Goal: Transaction & Acquisition: Purchase product/service

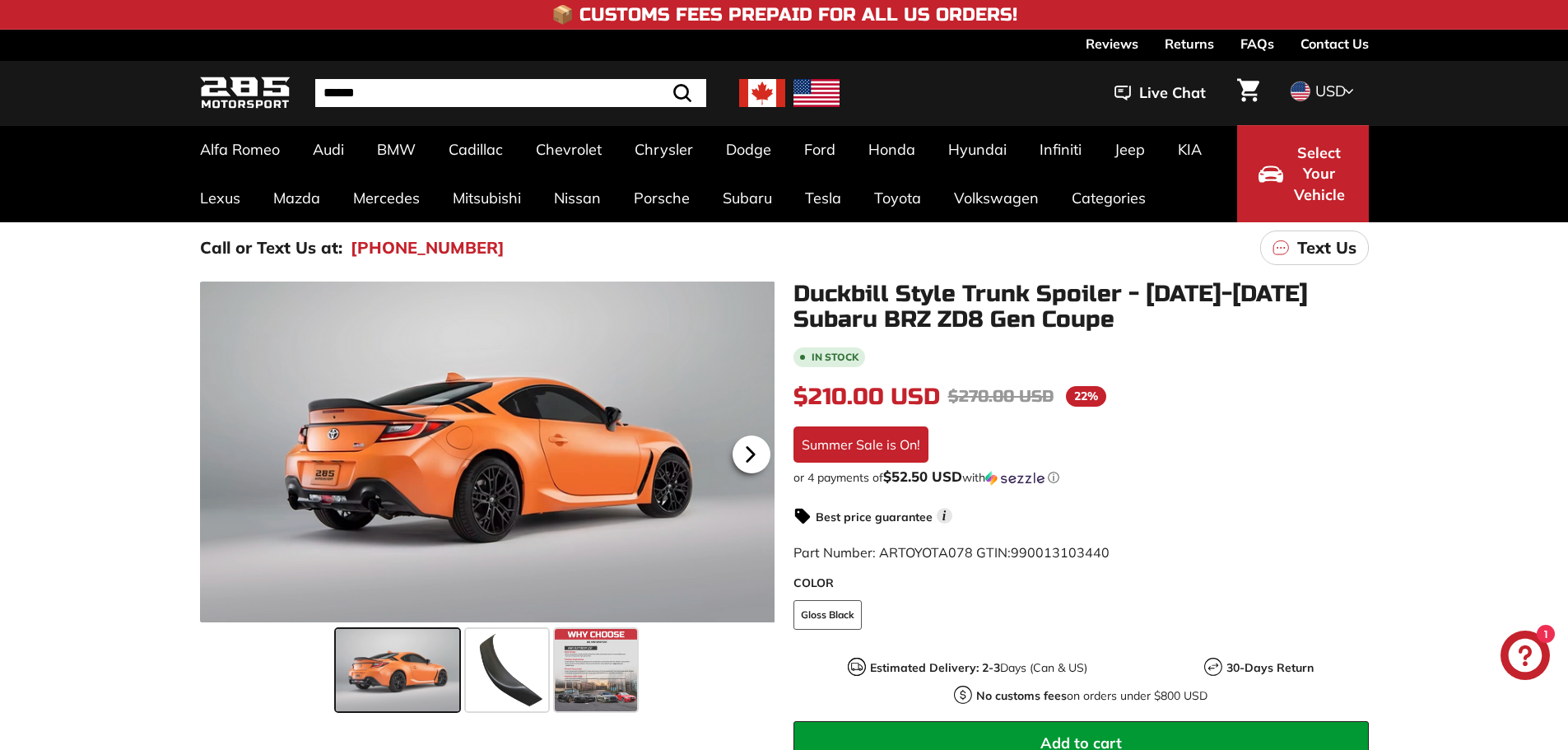
click at [749, 456] on icon at bounding box center [750, 454] width 7 height 14
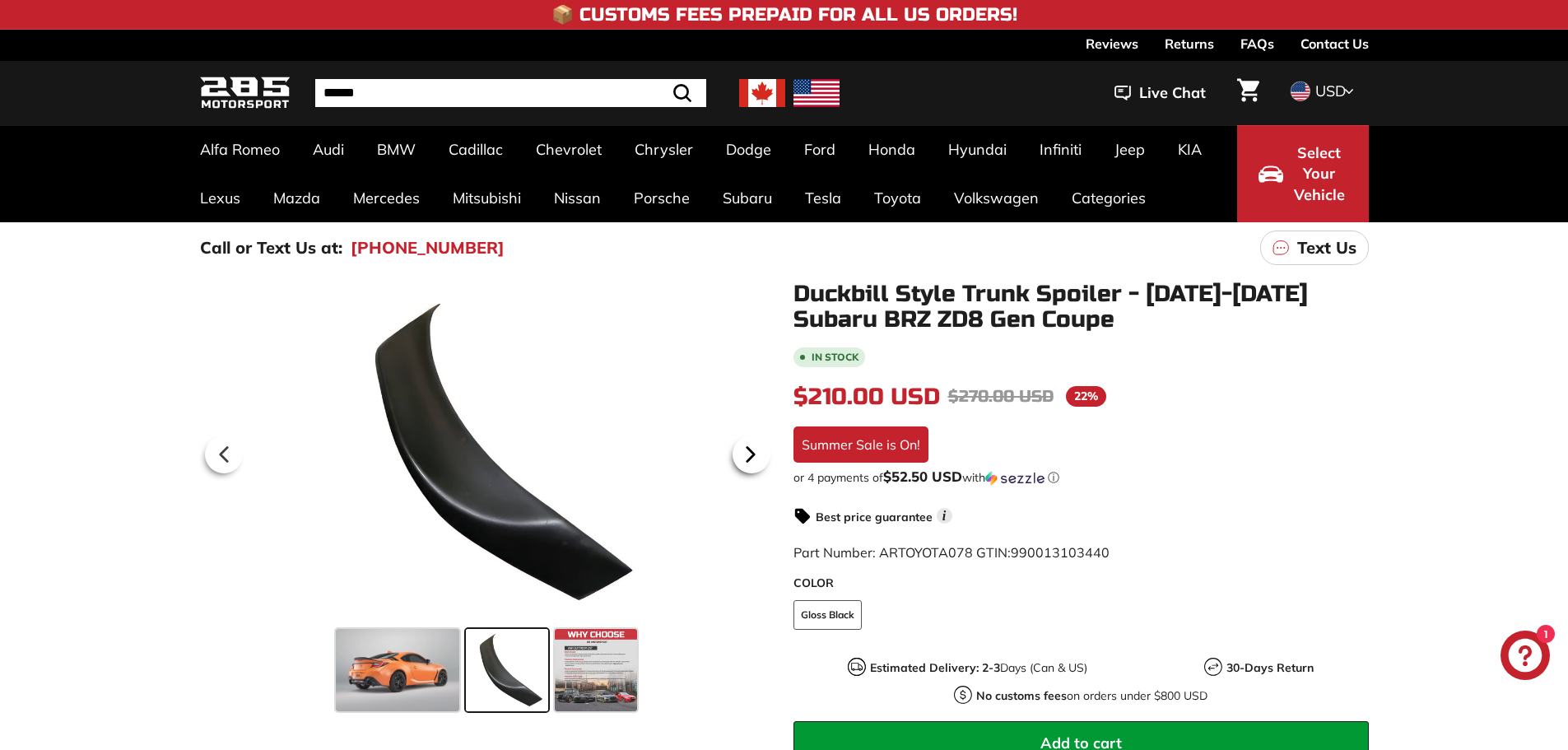
click at [749, 456] on icon at bounding box center [750, 454] width 7 height 14
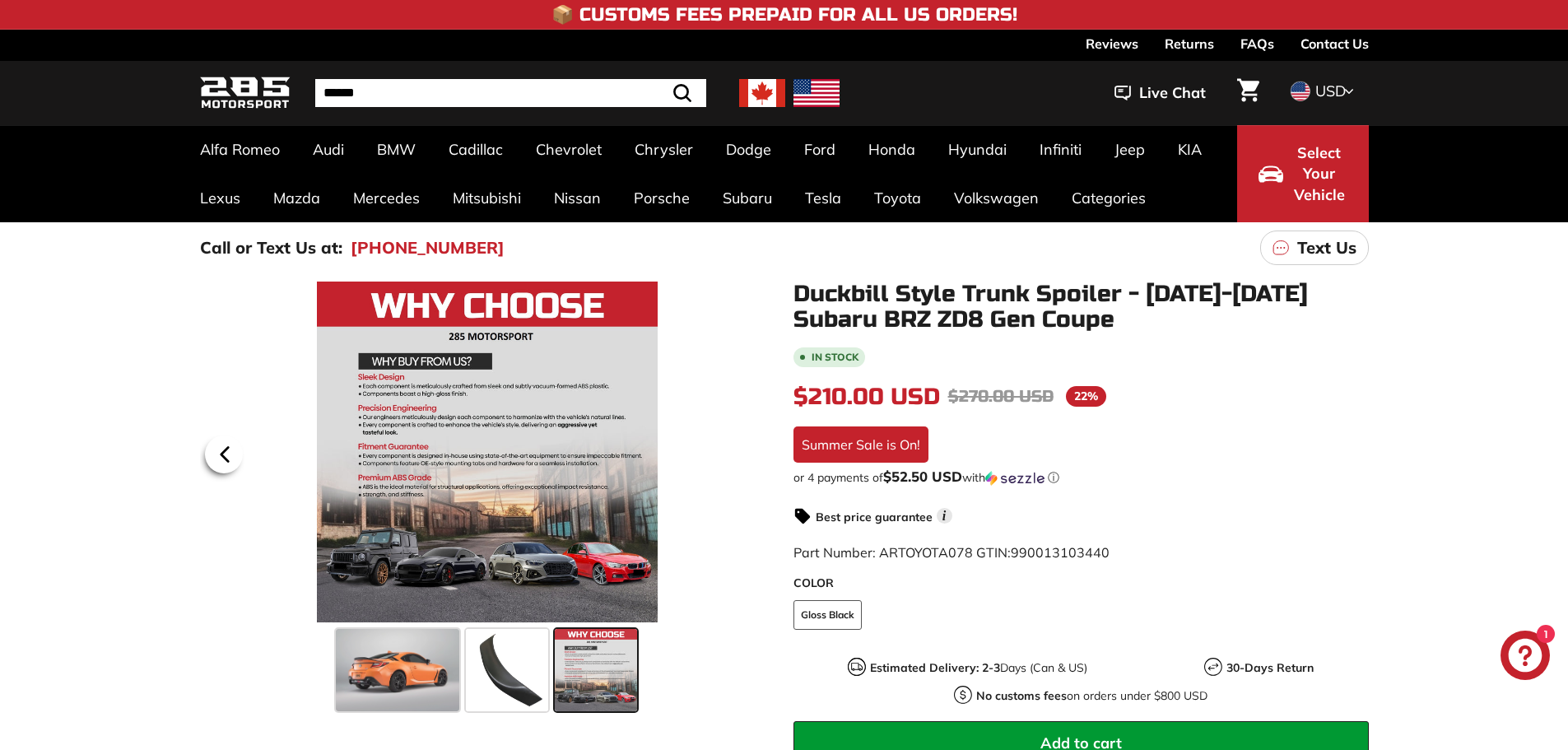
click at [227, 454] on icon at bounding box center [224, 454] width 7 height 14
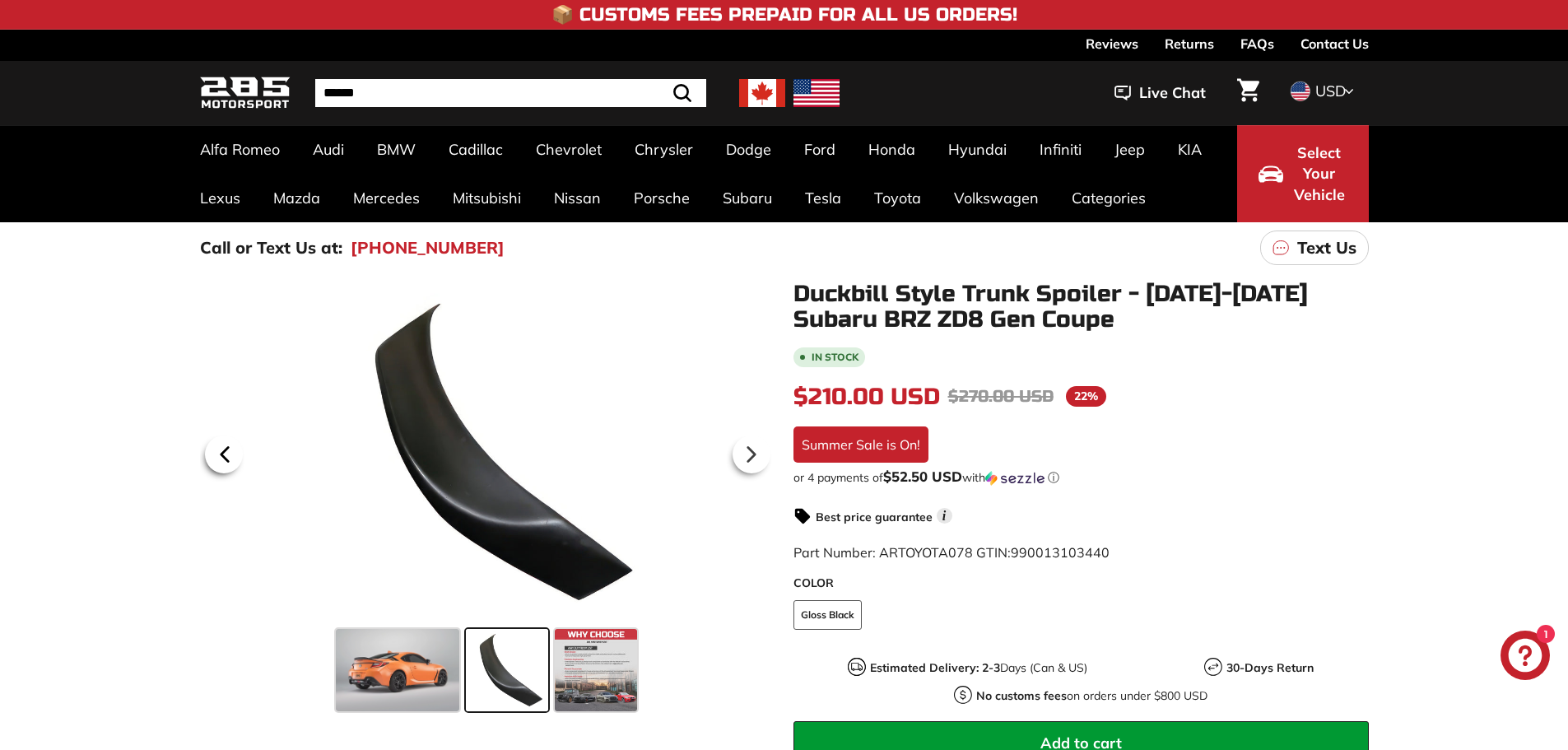
click at [227, 454] on icon at bounding box center [224, 454] width 7 height 14
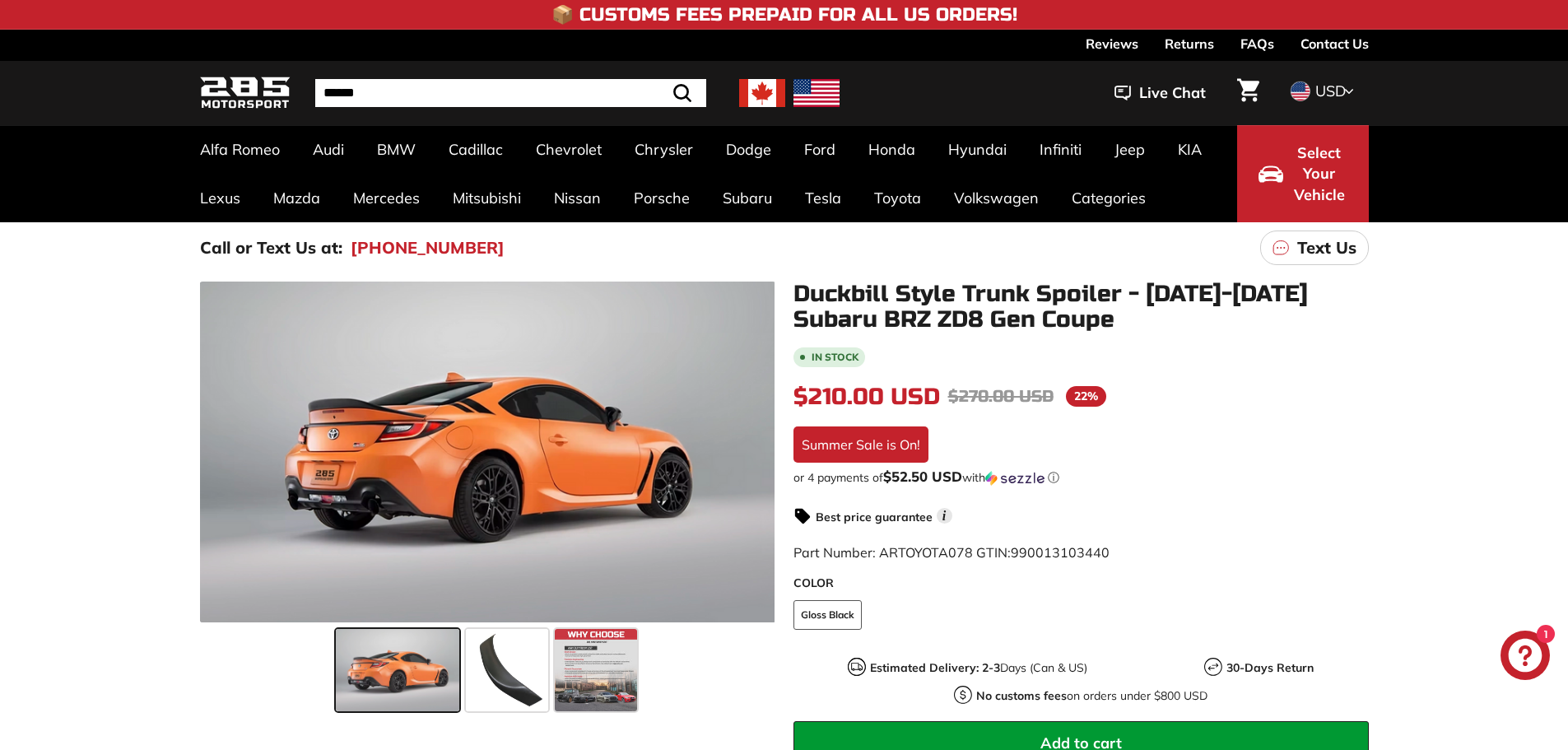
click at [450, 667] on span at bounding box center [398, 670] width 124 height 83
click at [517, 664] on span at bounding box center [507, 670] width 83 height 83
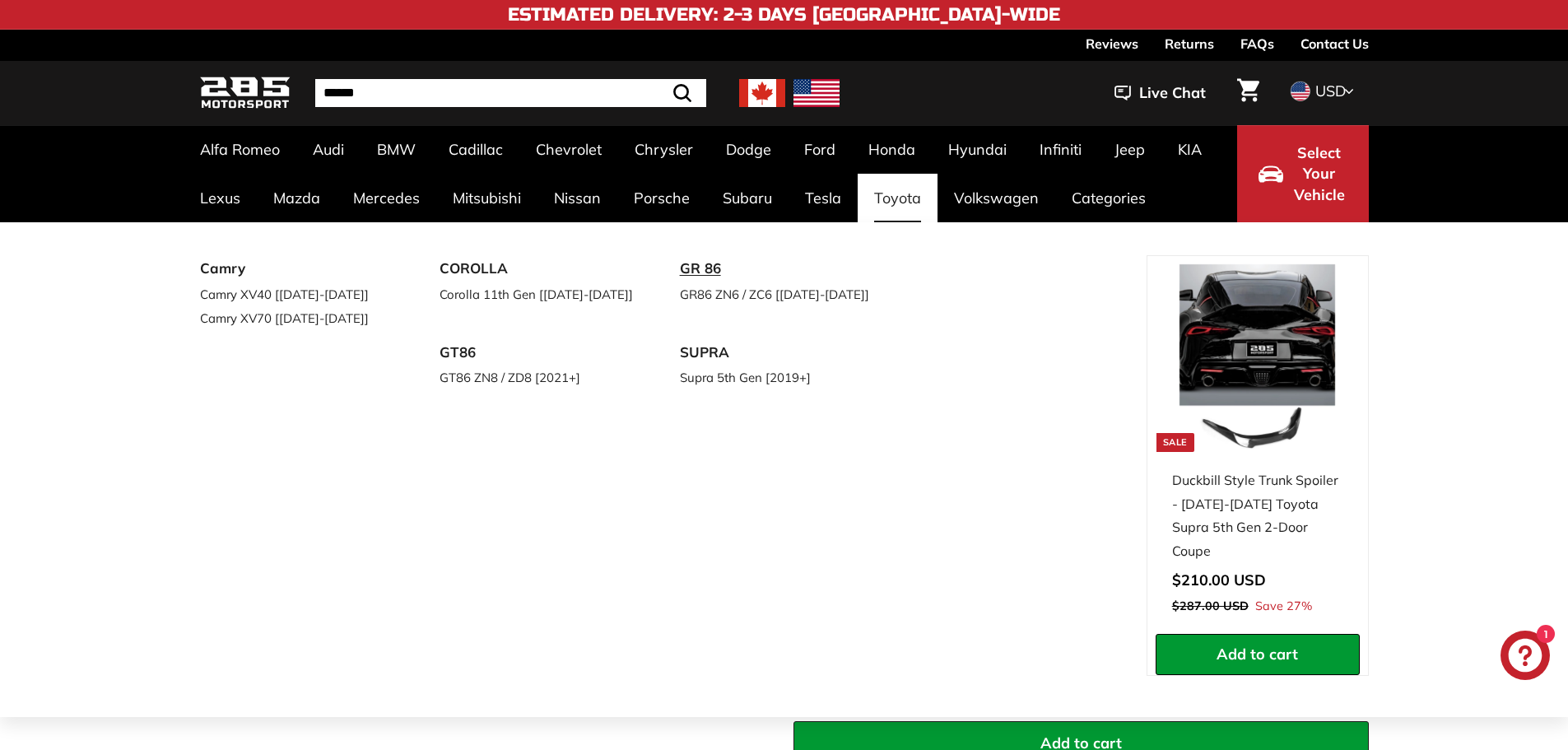
click at [712, 266] on link "GR 86" at bounding box center [777, 269] width 194 height 27
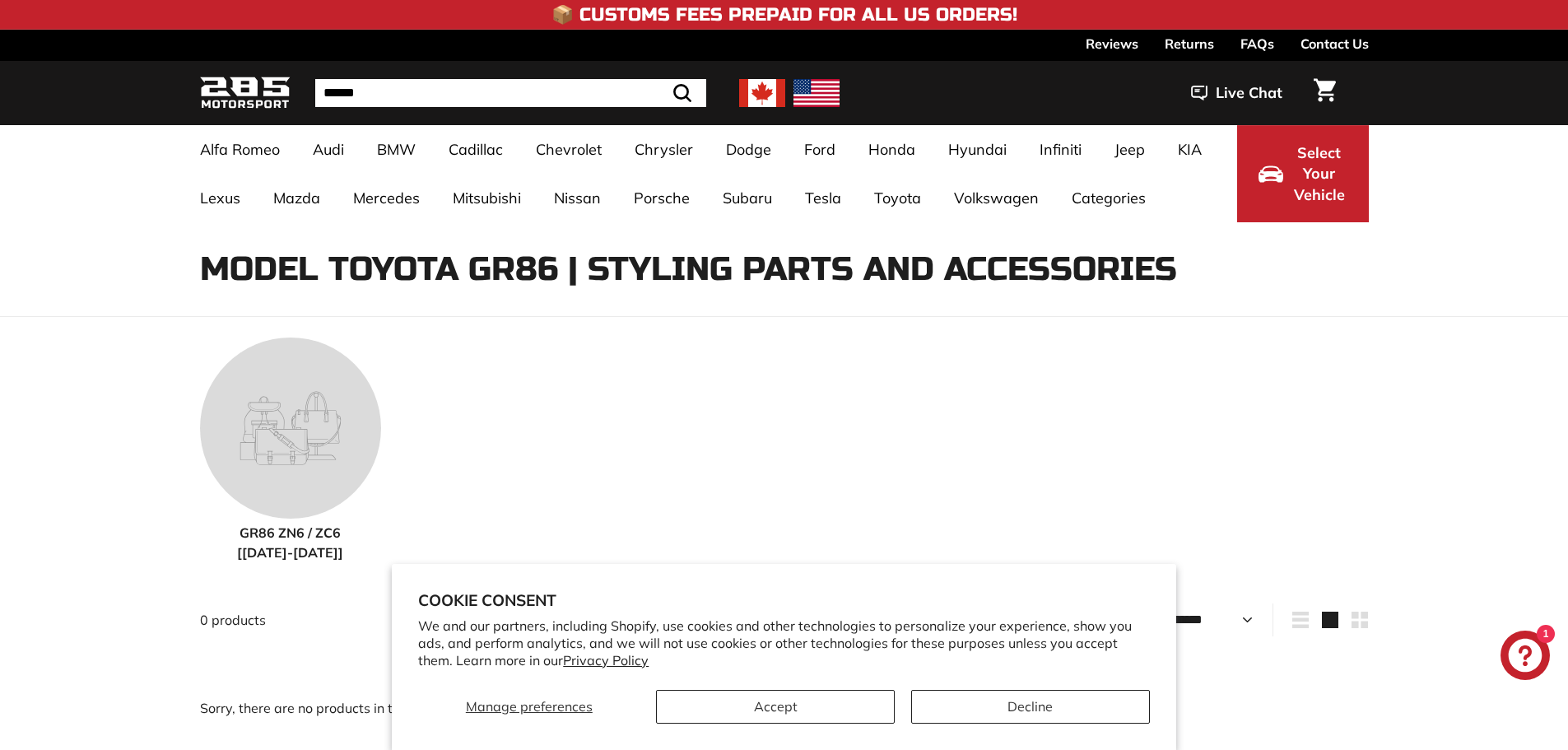
select select "**********"
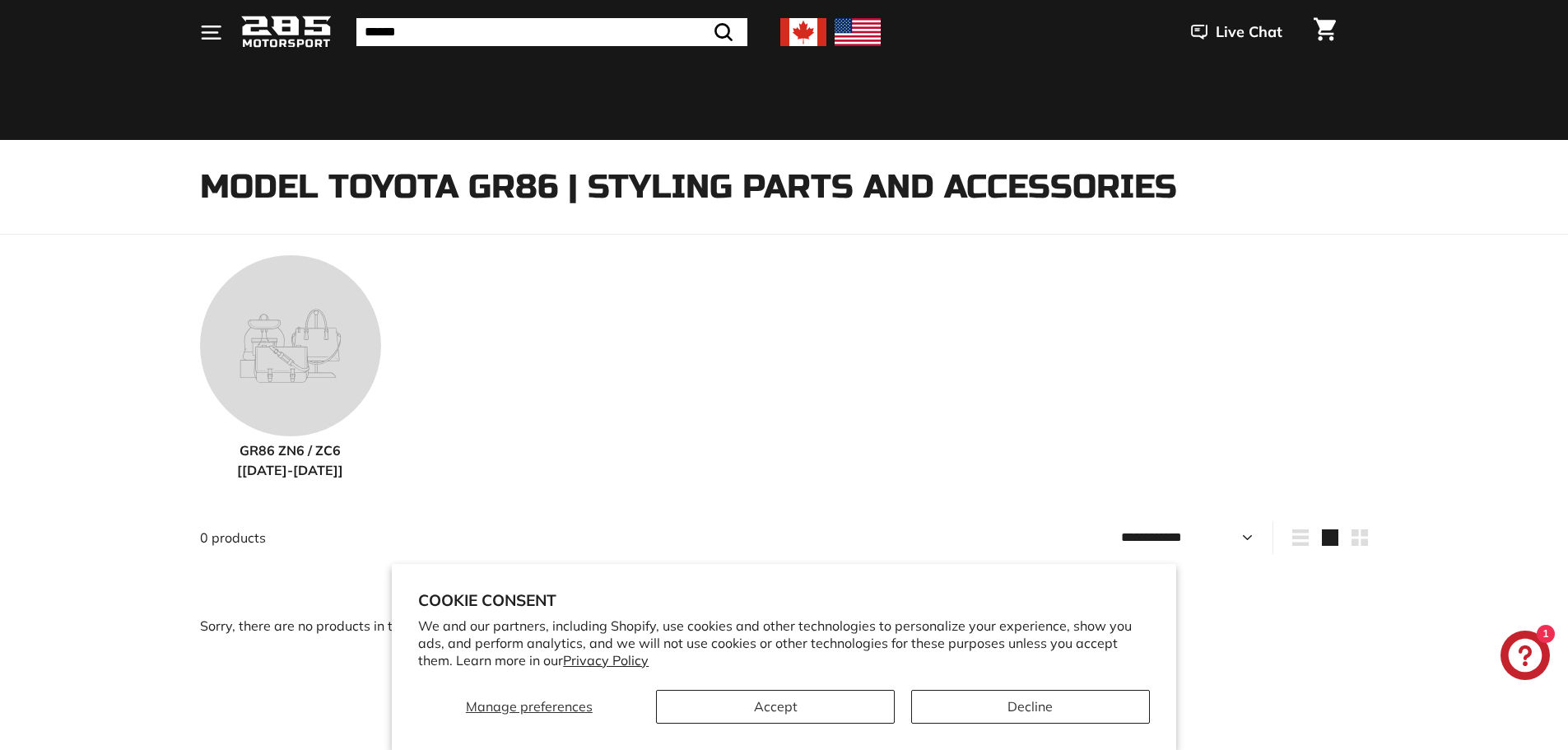
scroll to position [412, 0]
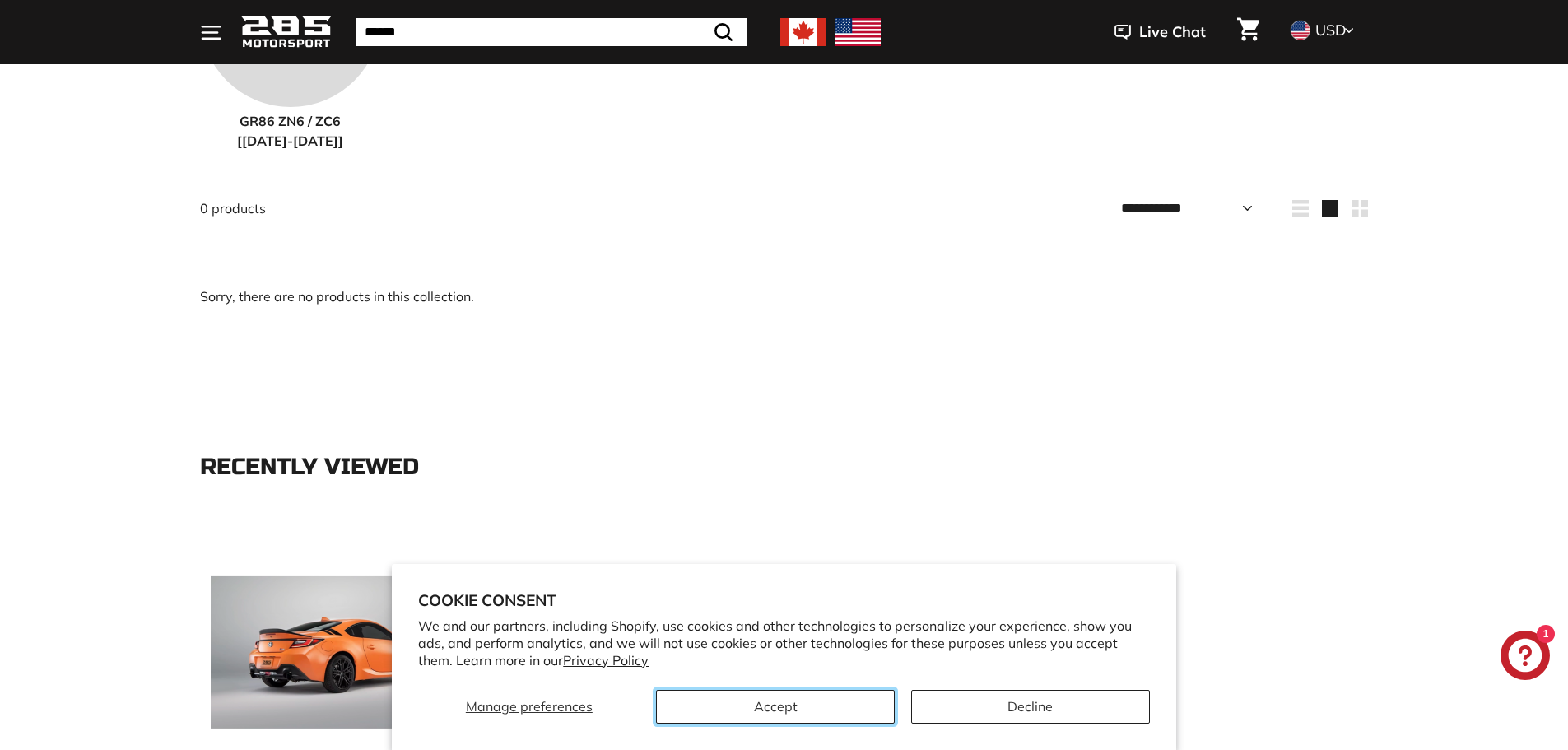
click at [886, 702] on button "Accept" at bounding box center [775, 706] width 239 height 34
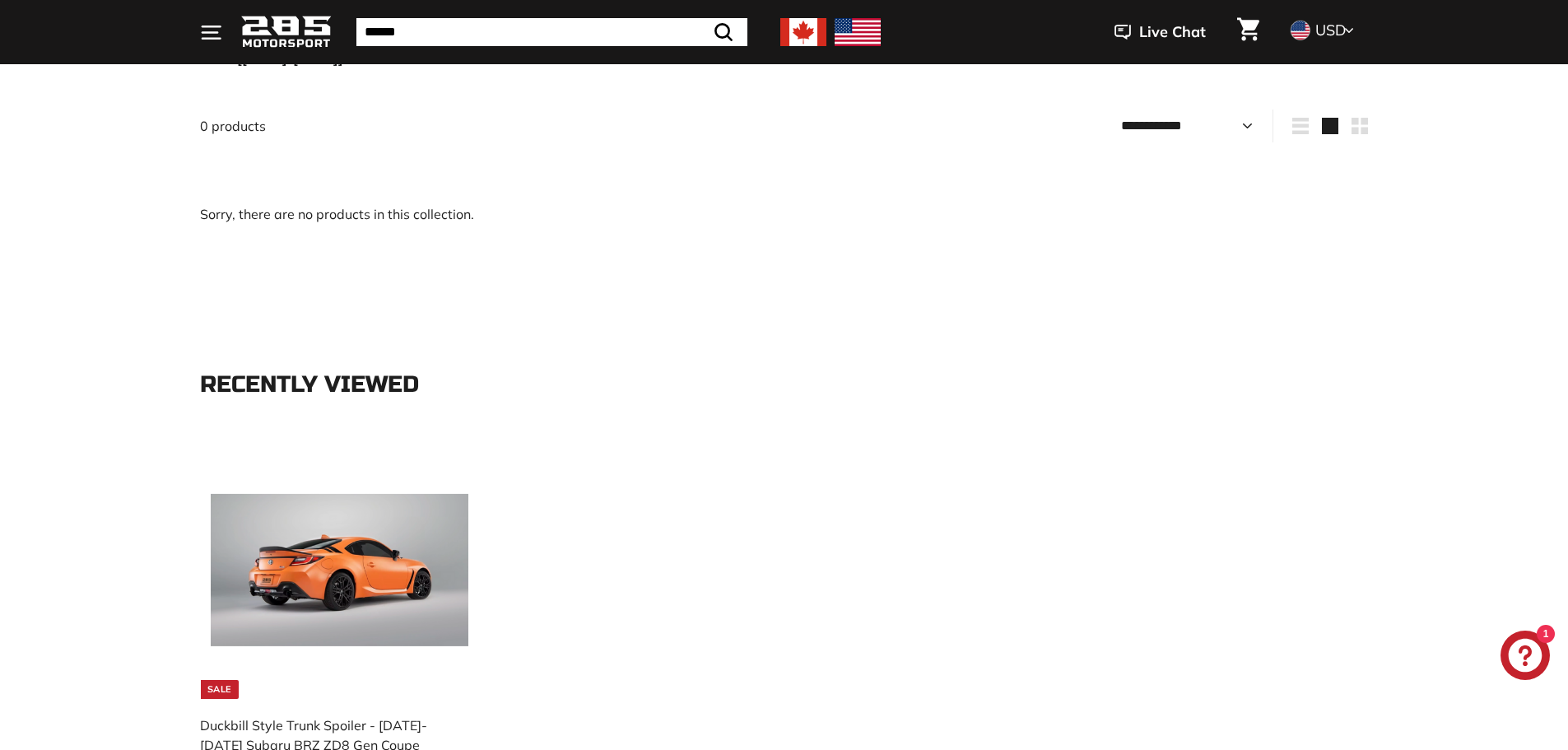
scroll to position [741, 0]
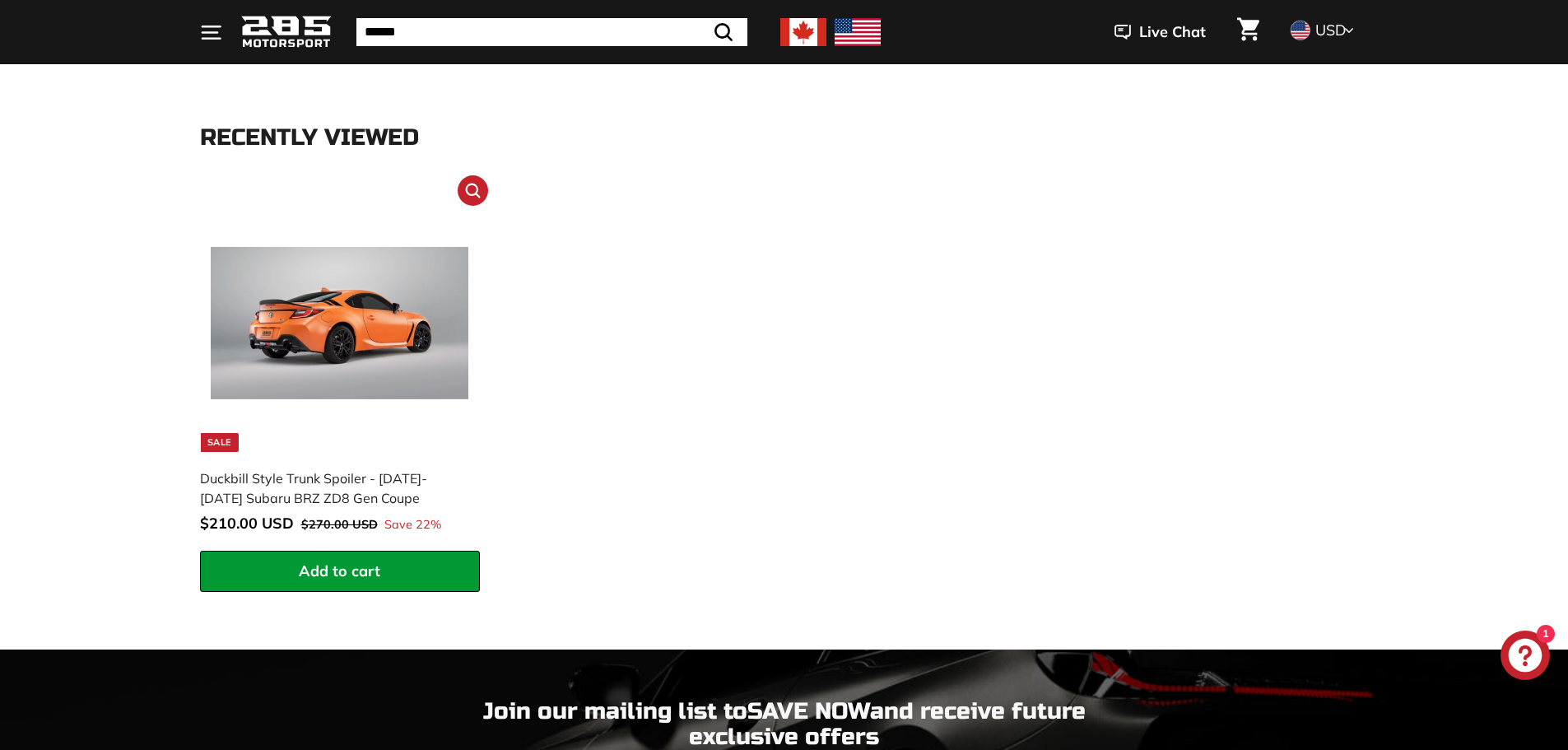
click at [382, 367] on img at bounding box center [339, 323] width 257 height 257
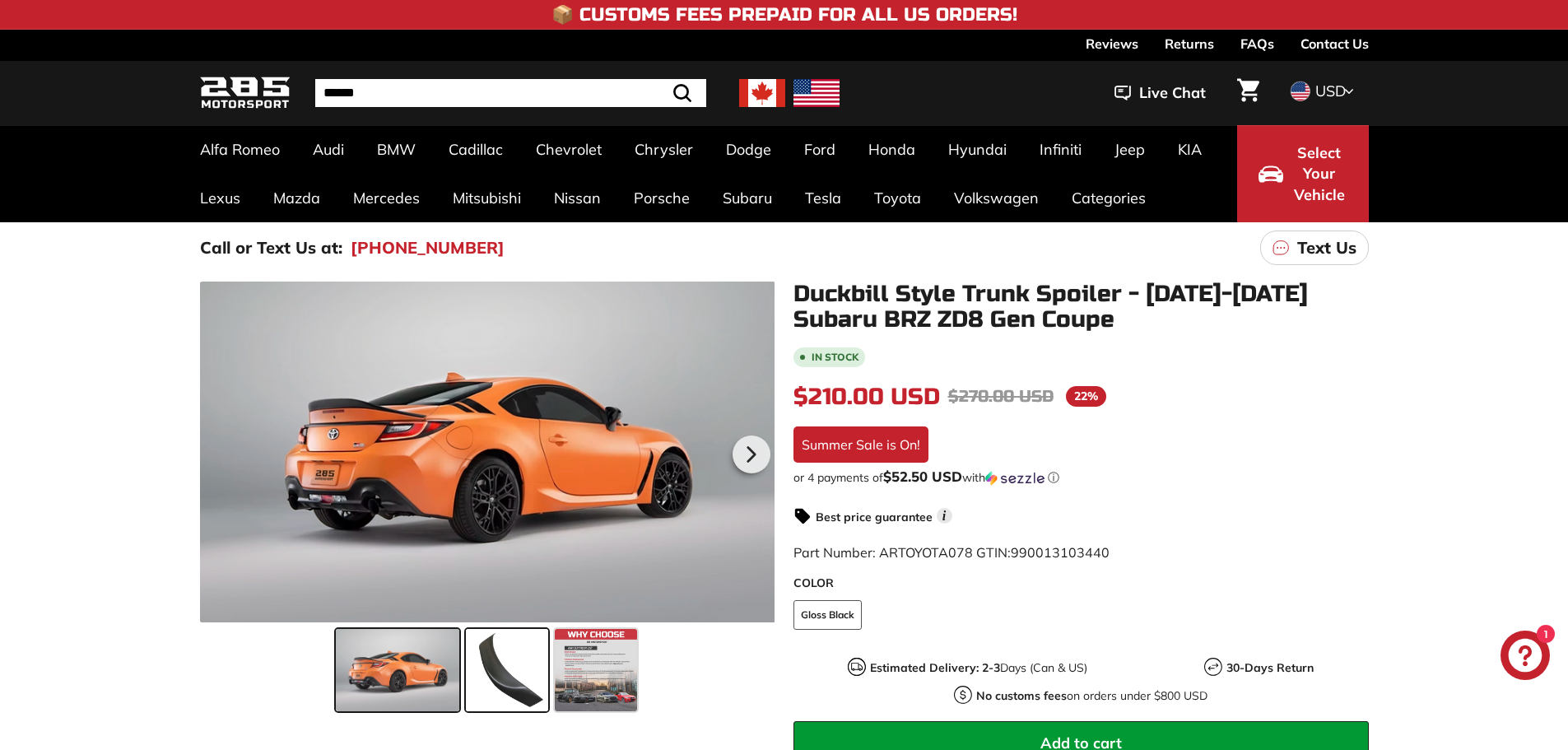
click at [542, 663] on span at bounding box center [507, 670] width 83 height 83
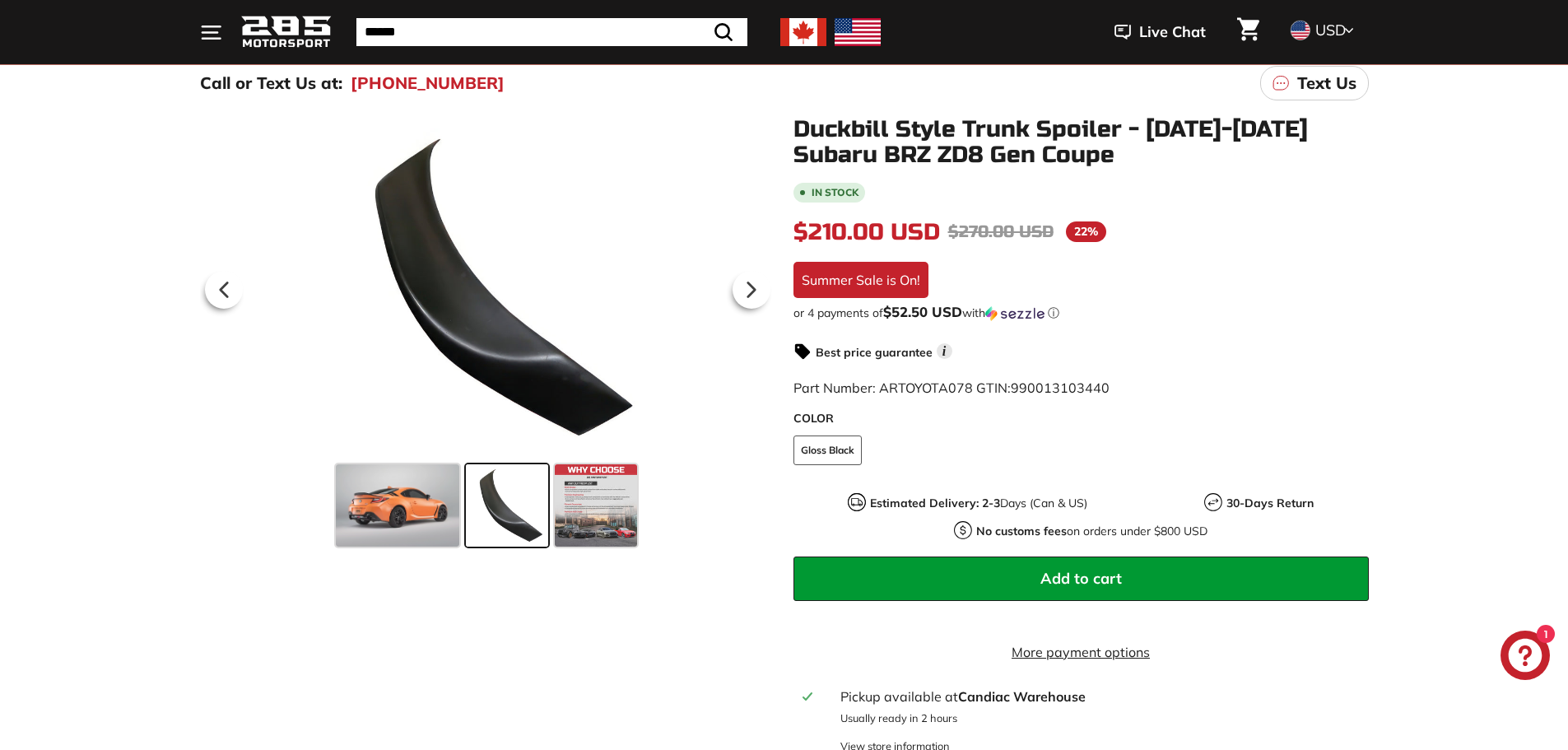
scroll to position [247, 0]
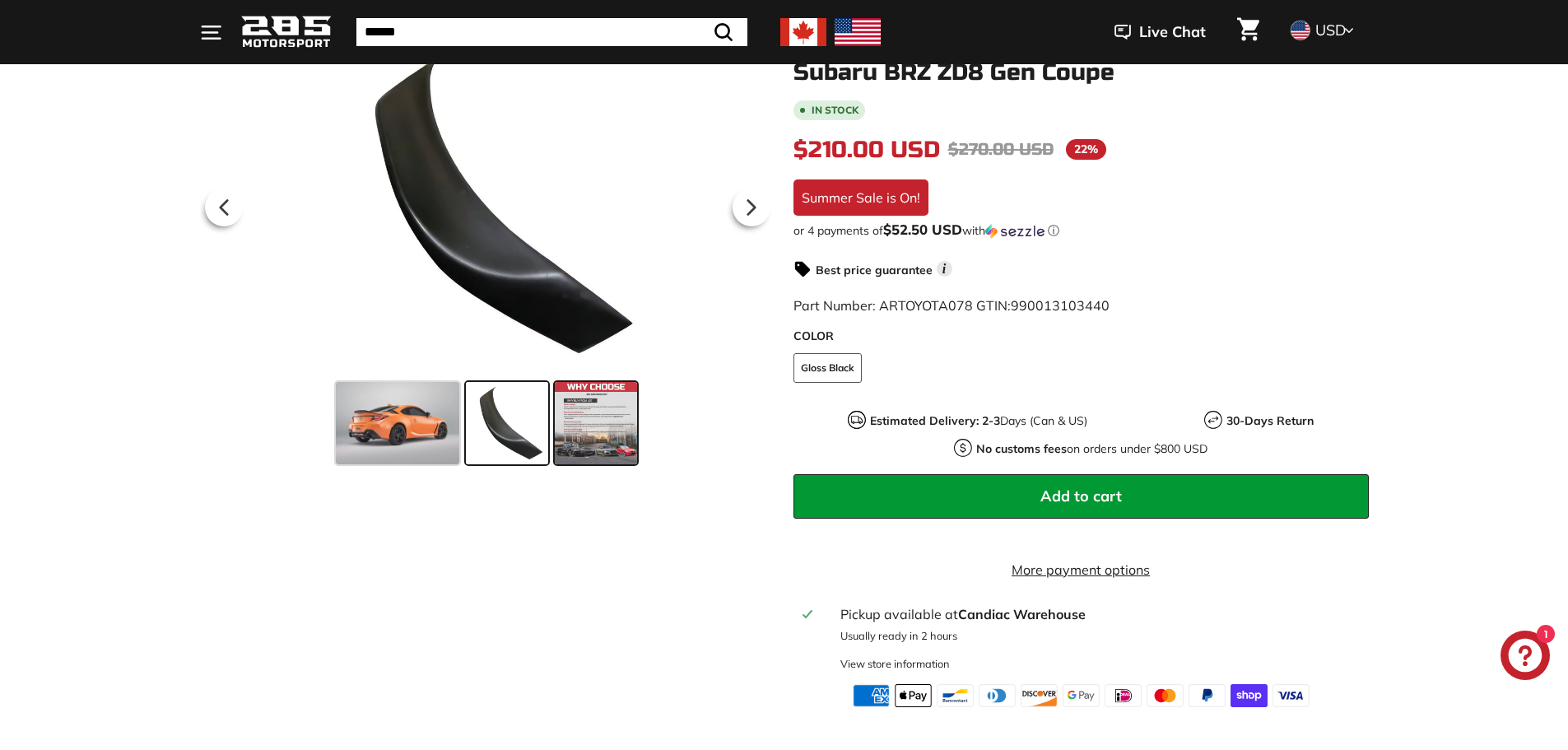
click at [574, 396] on span at bounding box center [596, 423] width 83 height 83
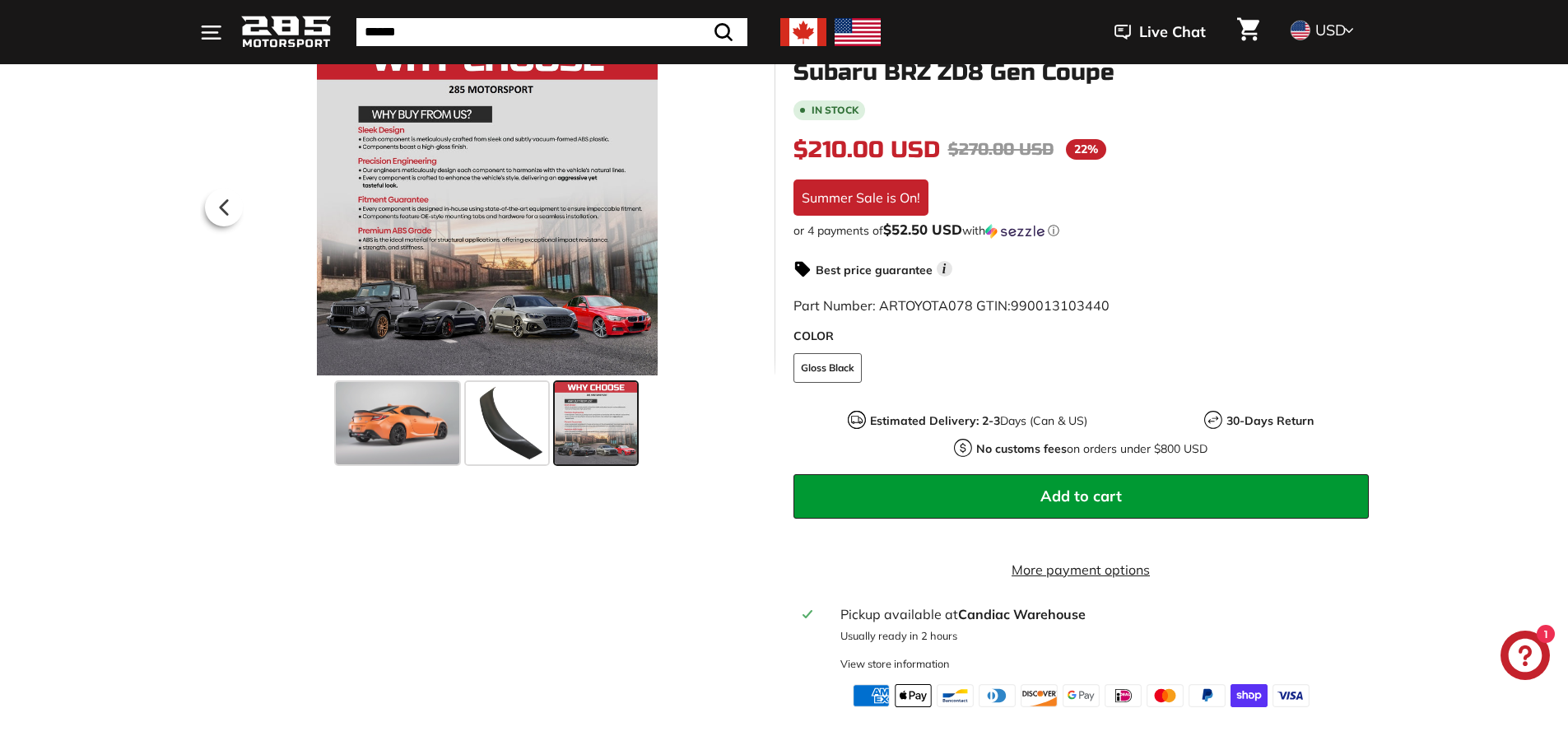
scroll to position [164, 0]
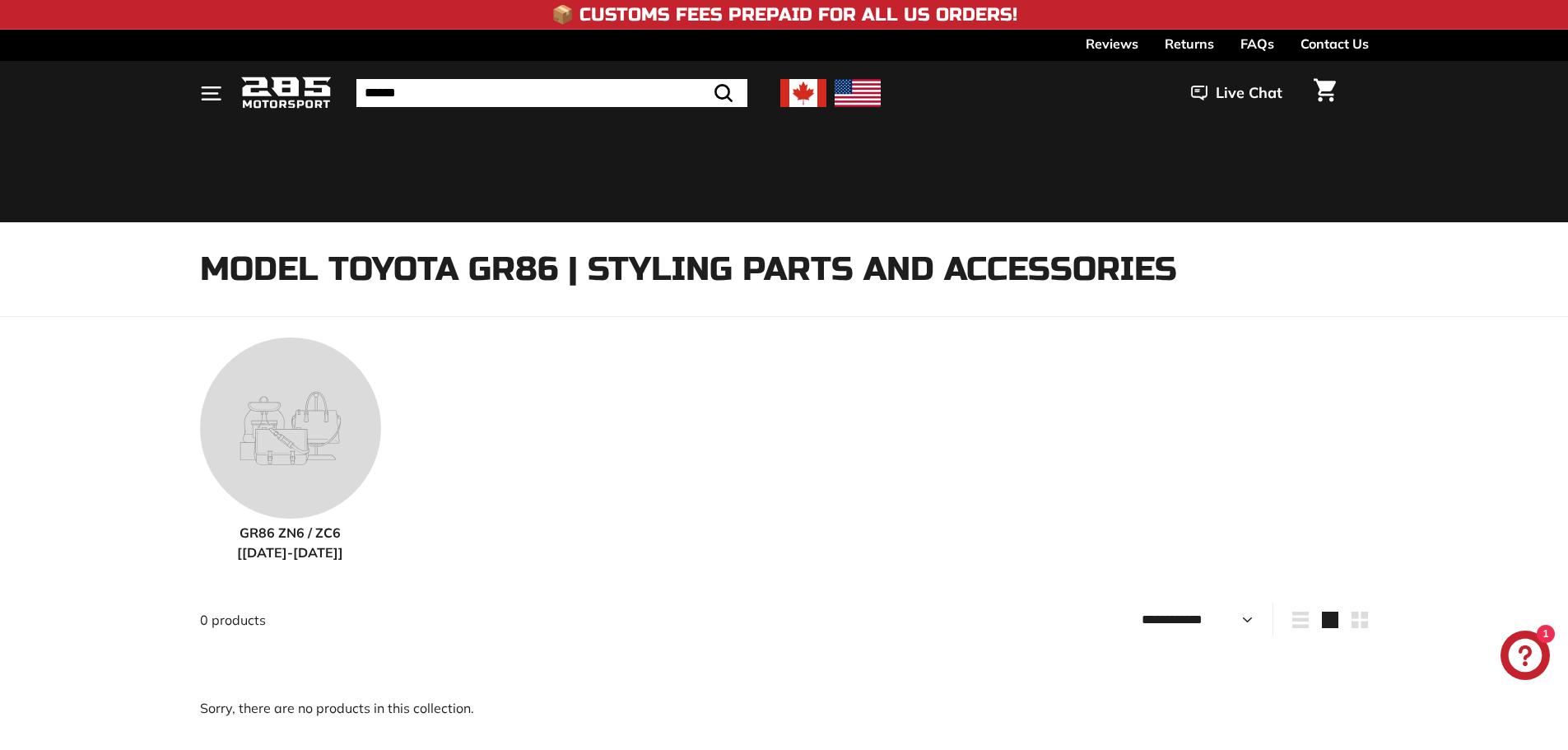
select select "**********"
